Goal: Entertainment & Leisure: Consume media (video, audio)

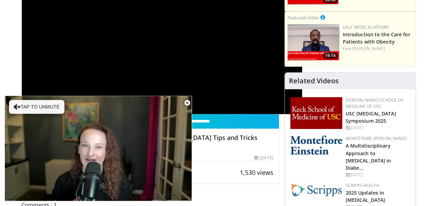
scroll to position [99, 0]
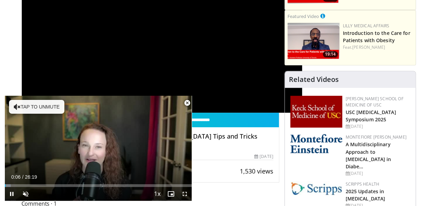
click at [188, 102] on span "Video Player" at bounding box center [187, 103] width 14 height 14
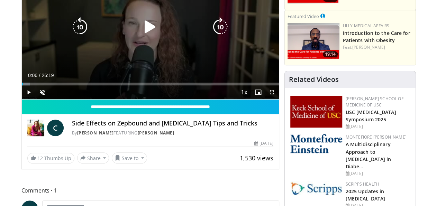
click at [122, 53] on div "10 seconds Tap to unmute" at bounding box center [150, 27] width 257 height 145
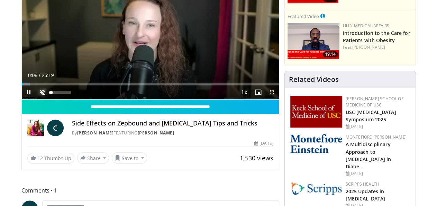
click at [36, 99] on span "Video Player" at bounding box center [43, 93] width 14 height 14
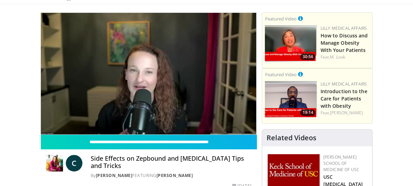
scroll to position [37, 0]
